Goal: Task Accomplishment & Management: Manage account settings

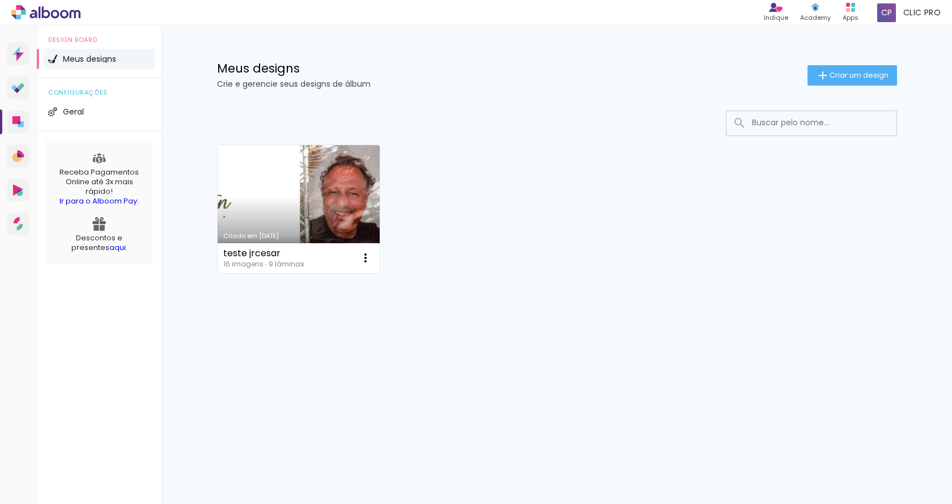
click at [317, 192] on link "Criado em [DATE]" at bounding box center [299, 209] width 163 height 128
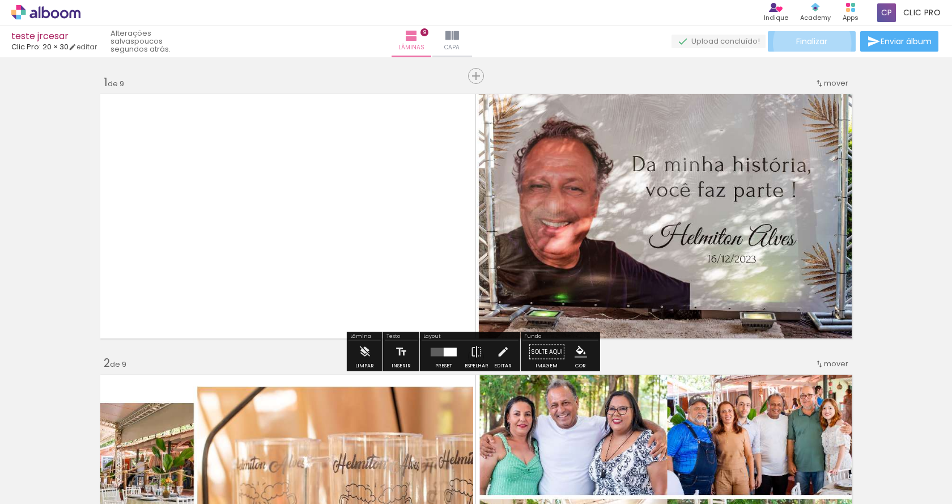
click at [808, 43] on span "Finalizar" at bounding box center [811, 41] width 31 height 8
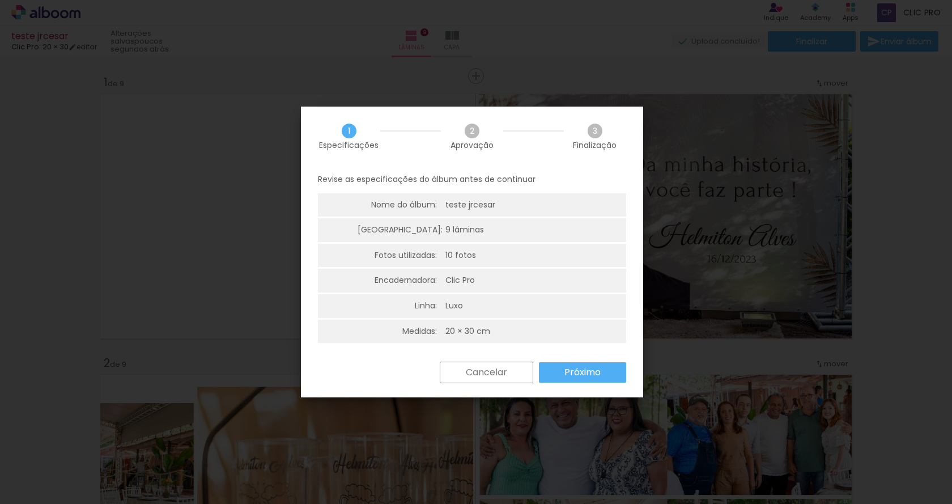
click at [0, 0] on slot "Próximo" at bounding box center [0, 0] width 0 height 0
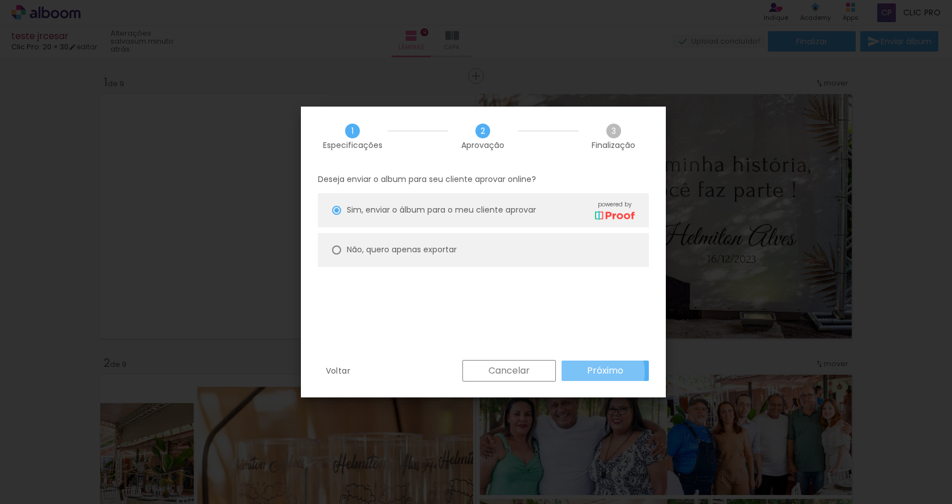
click at [0, 0] on slot "Próximo" at bounding box center [0, 0] width 0 height 0
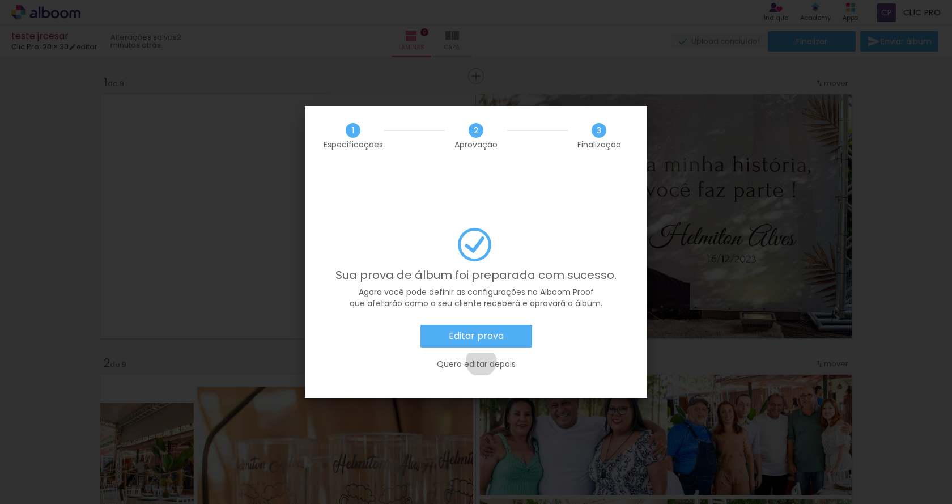
click at [0, 0] on slot "Quero editar depois" at bounding box center [0, 0] width 0 height 0
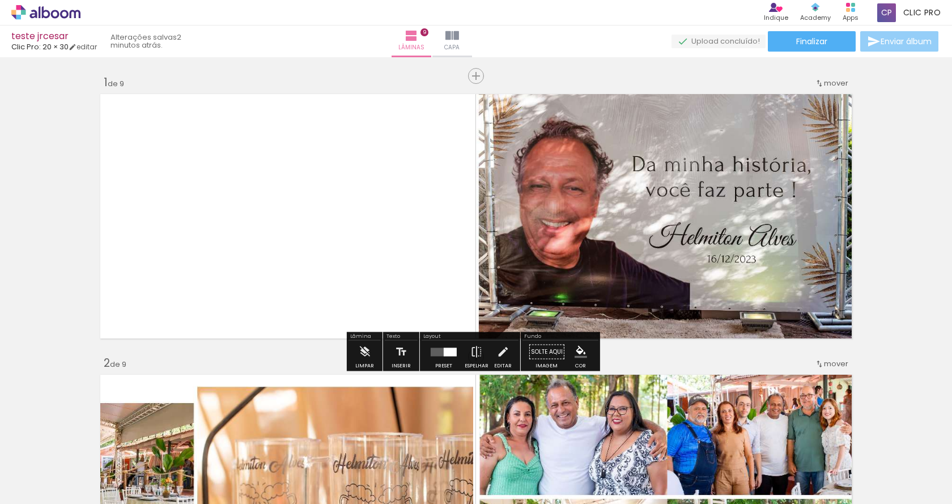
click at [891, 40] on span "Enviar álbum" at bounding box center [906, 41] width 51 height 8
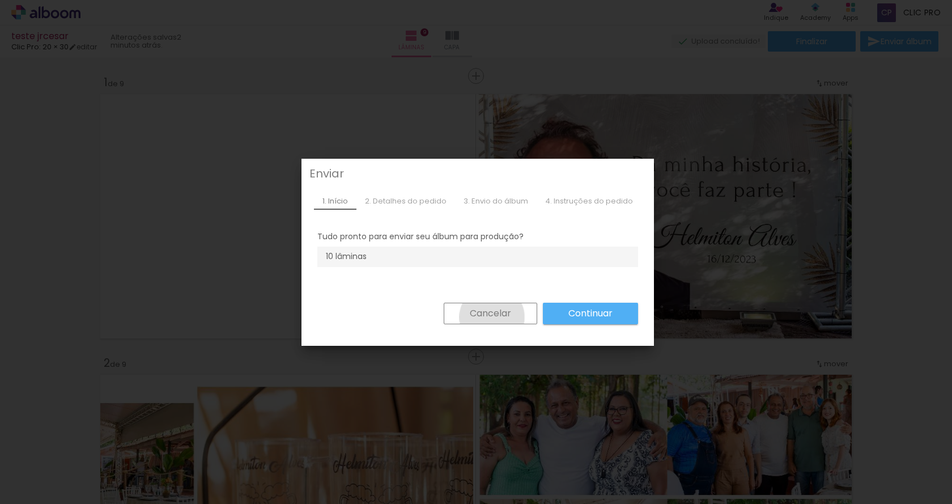
click at [0, 0] on slot "Cancelar" at bounding box center [0, 0] width 0 height 0
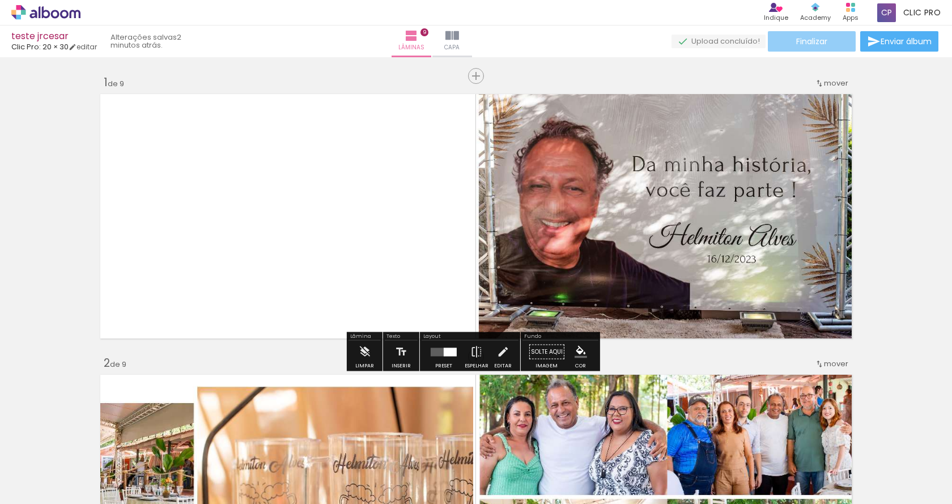
click at [803, 44] on span "Finalizar" at bounding box center [811, 41] width 31 height 8
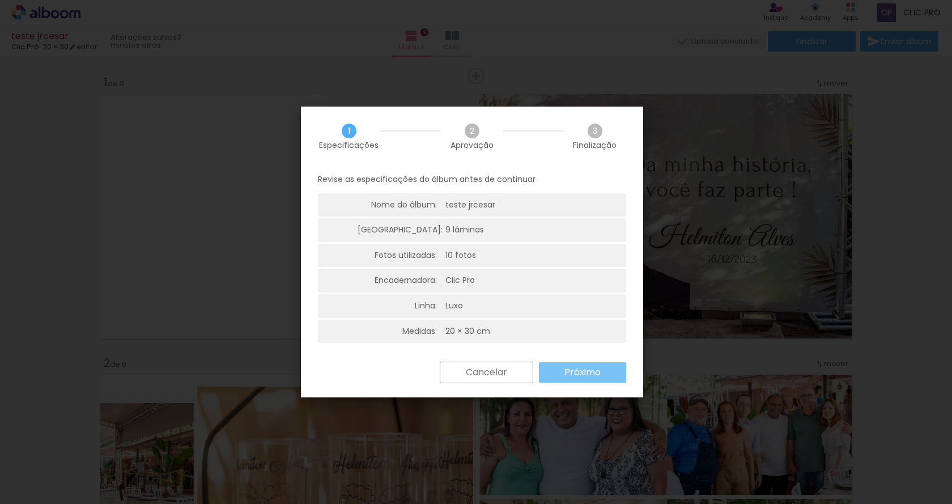
click at [562, 371] on paper-button "Próximo" at bounding box center [582, 372] width 87 height 20
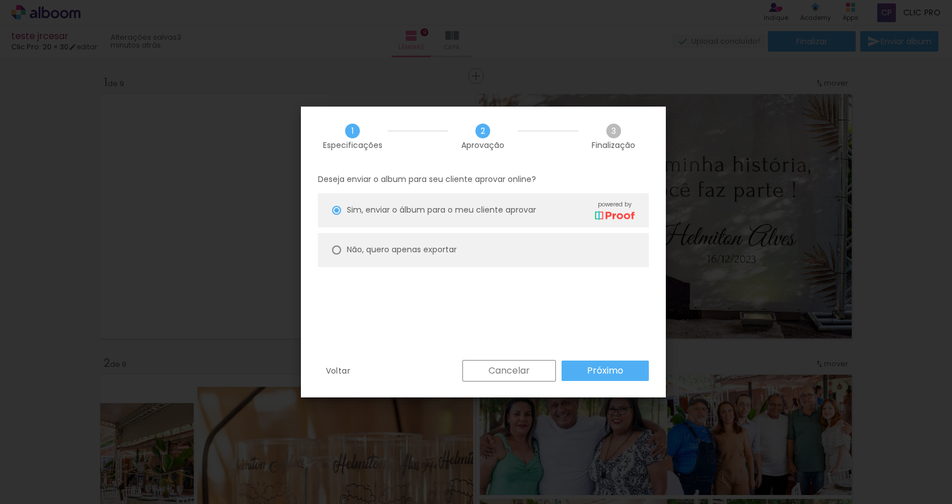
scroll to position [1, 0]
click at [426, 212] on span "Sim, enviar o álbum para o meu cliente aprovar" at bounding box center [441, 209] width 189 height 12
type paper-radio-button "on"
click at [426, 212] on span "Sim, enviar o álbum para o meu cliente aprovar" at bounding box center [441, 209] width 189 height 12
click at [582, 367] on paper-button "Próximo" at bounding box center [605, 369] width 87 height 20
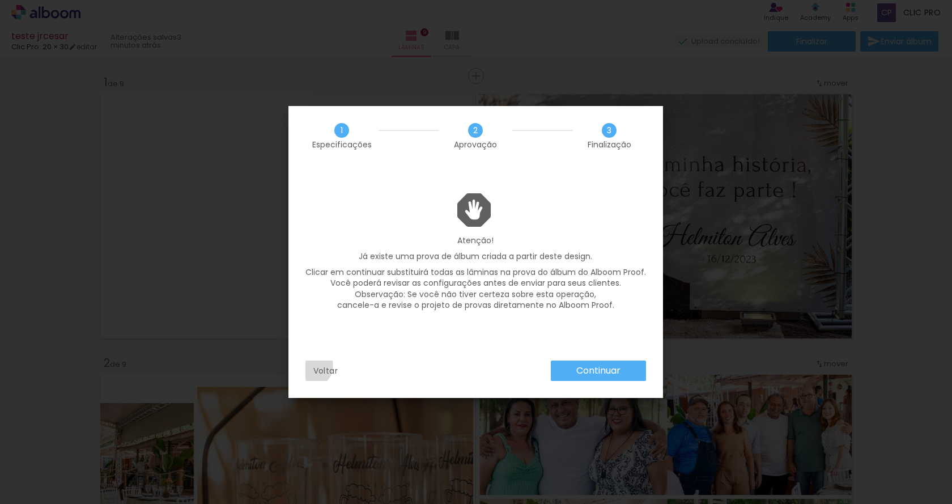
click at [311, 366] on paper-button "Voltar" at bounding box center [326, 371] width 41 height 20
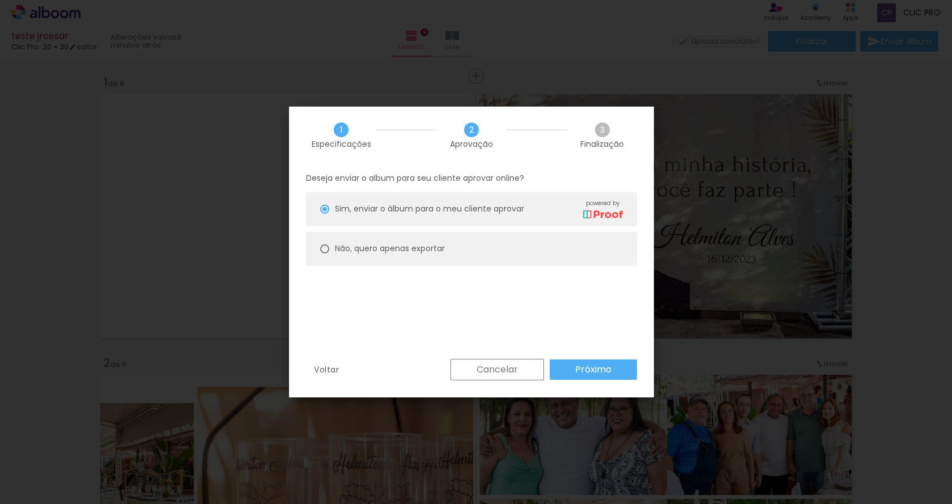
click at [197, 317] on iron-overlay-backdrop at bounding box center [476, 252] width 952 height 504
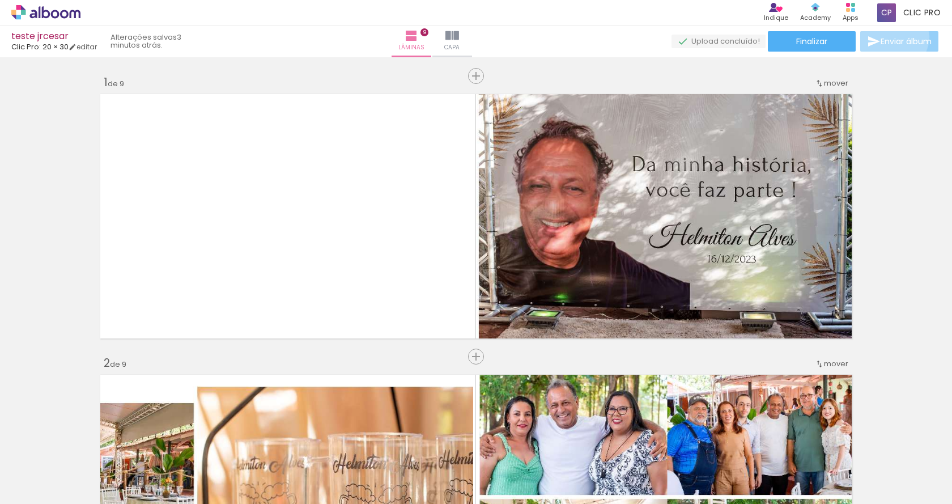
click at [889, 37] on span "Enviar álbum" at bounding box center [906, 41] width 51 height 8
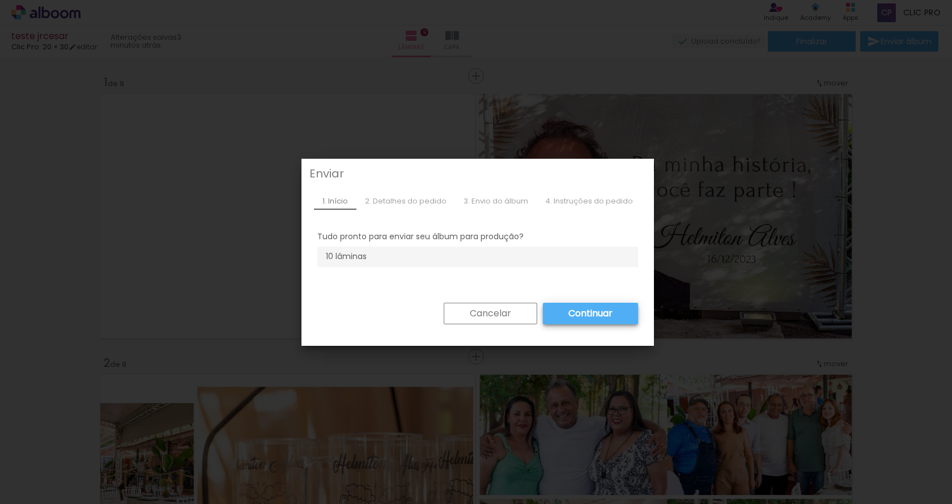
click at [446, 243] on p "Tudo pronto para enviar seu álbum para produção?" at bounding box center [477, 236] width 321 height 11
click at [0, 0] on slot "Cancelar" at bounding box center [0, 0] width 0 height 0
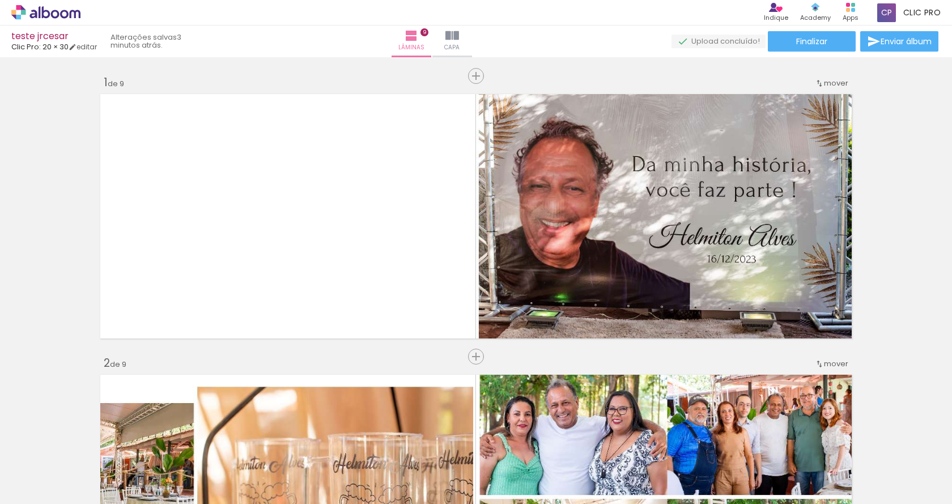
drag, startPoint x: 24, startPoint y: 0, endPoint x: 27, endPoint y: 60, distance: 60.2
click at [45, 15] on icon at bounding box center [45, 12] width 69 height 15
